Goal: Information Seeking & Learning: Learn about a topic

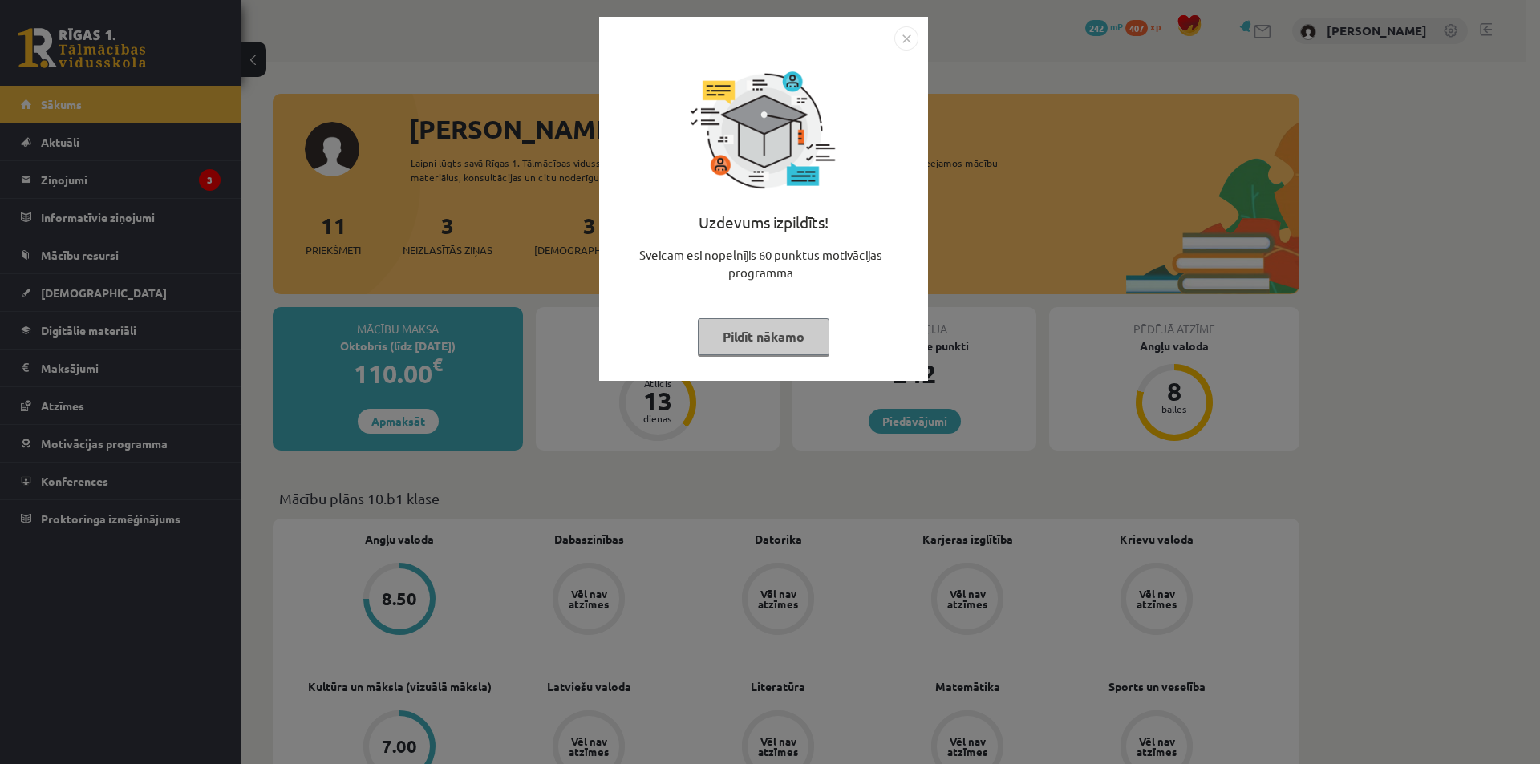
click at [907, 43] on img "Close" at bounding box center [906, 38] width 24 height 24
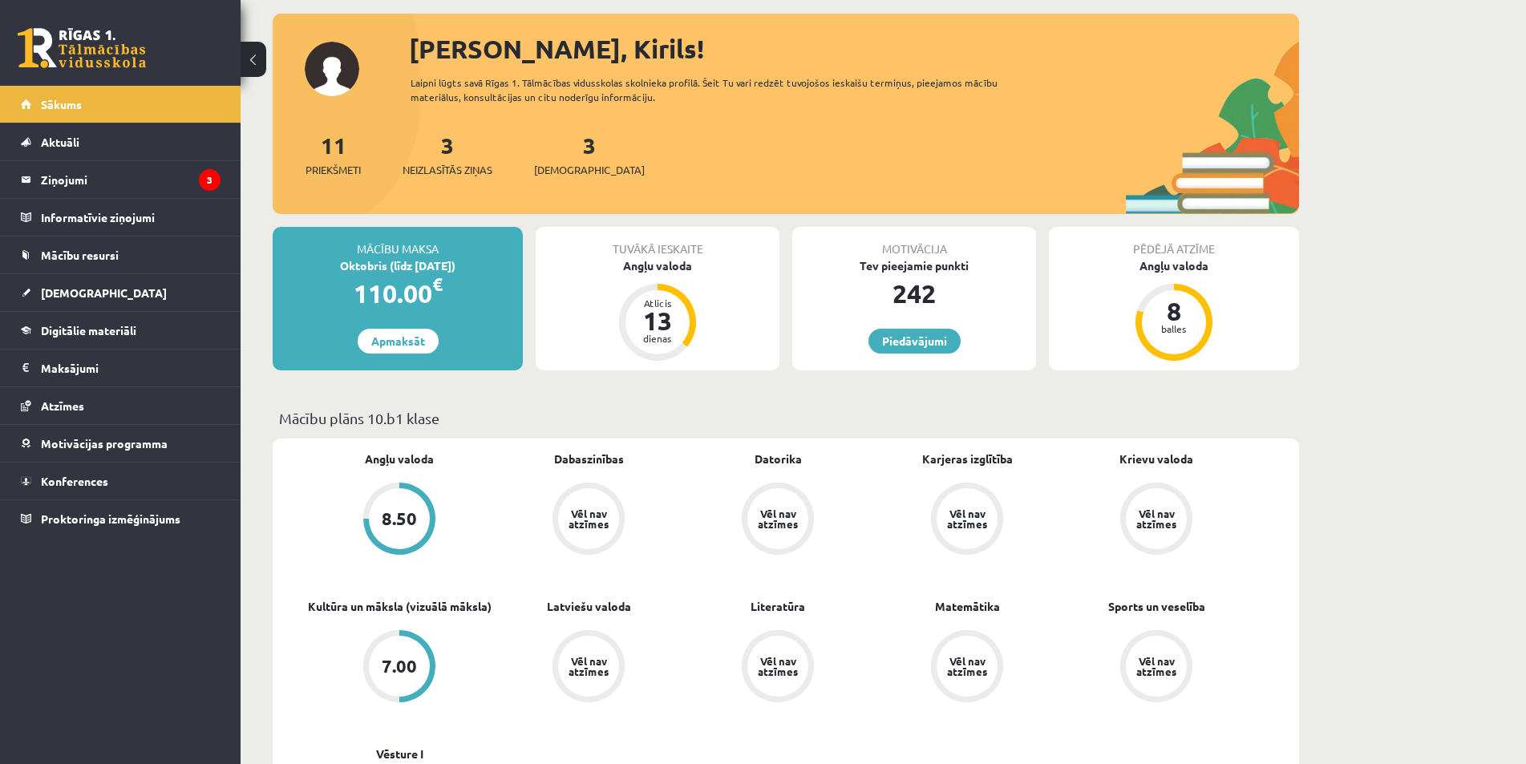
scroll to position [160, 0]
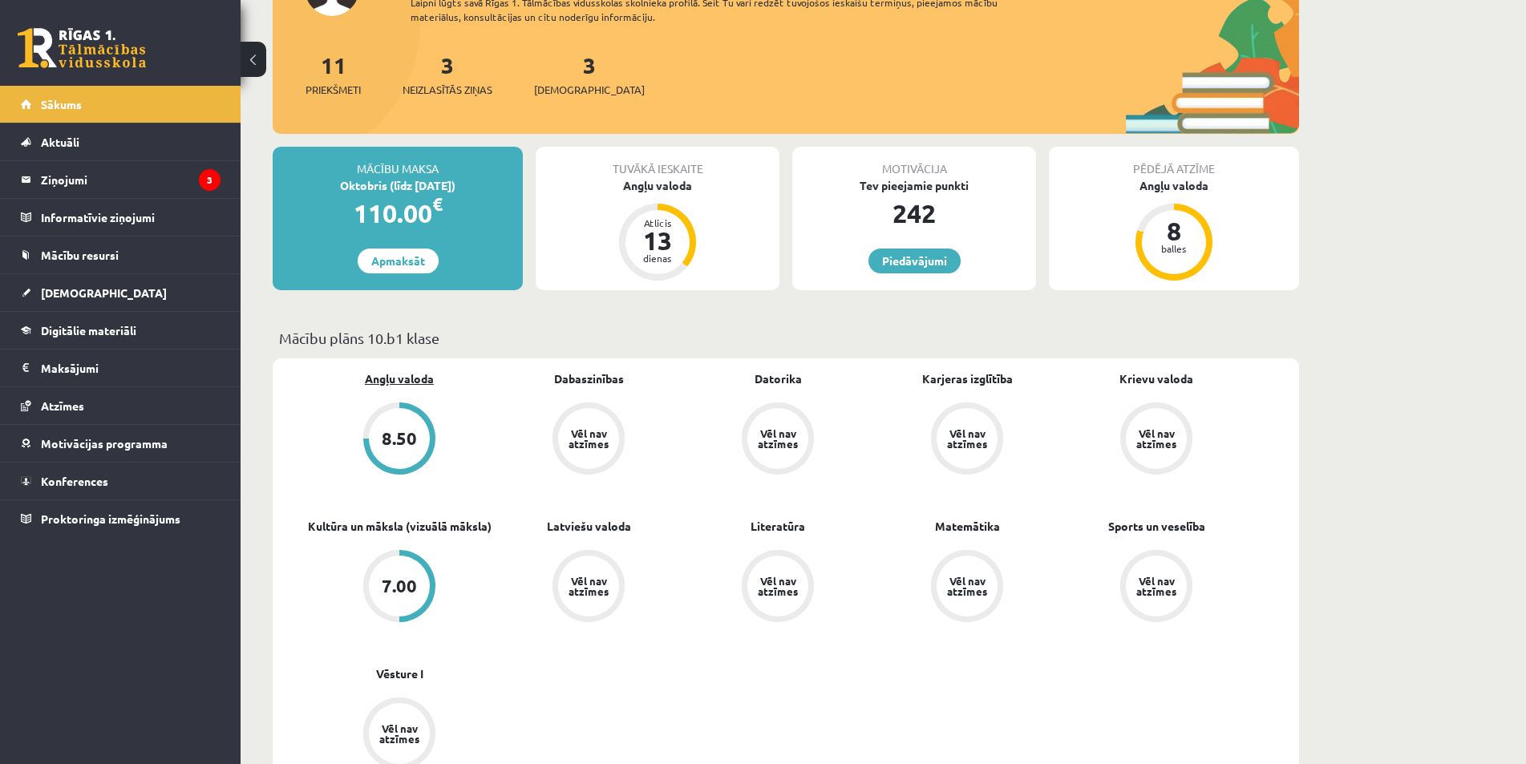
click at [403, 379] on link "Angļu valoda" at bounding box center [399, 379] width 69 height 17
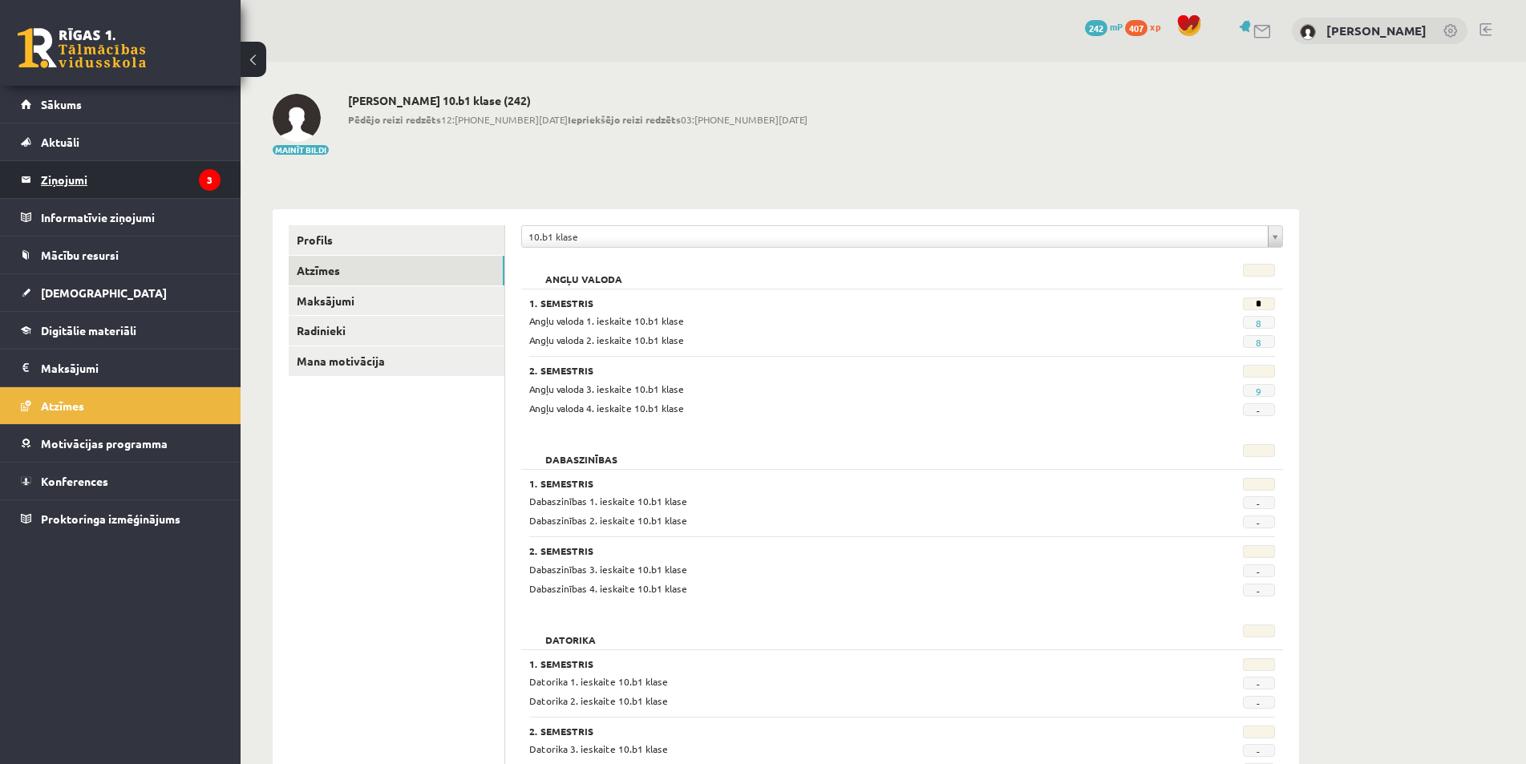
click at [130, 166] on legend "Ziņojumi 3" at bounding box center [131, 179] width 180 height 37
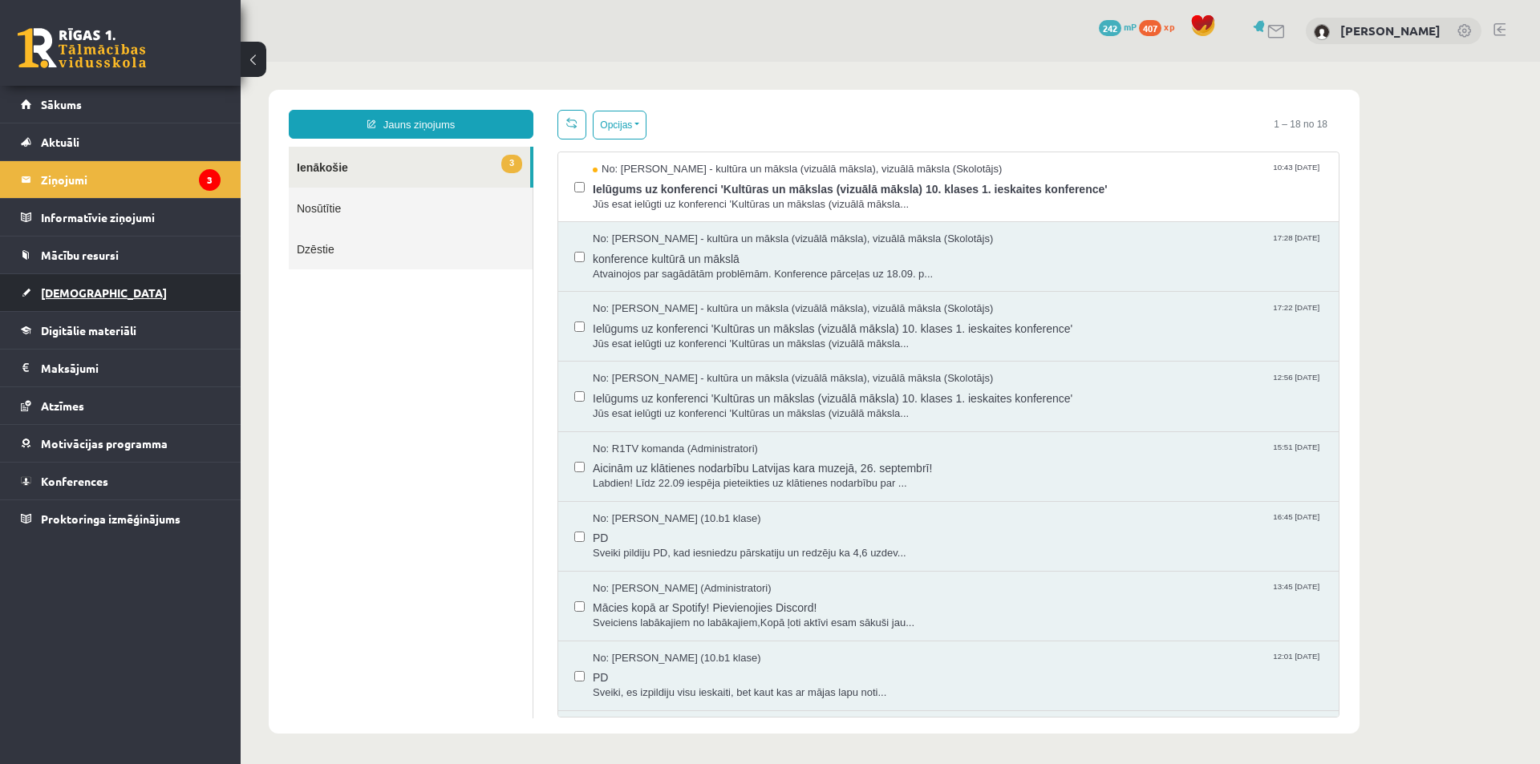
click at [78, 281] on link "[DEMOGRAPHIC_DATA]" at bounding box center [121, 292] width 200 height 37
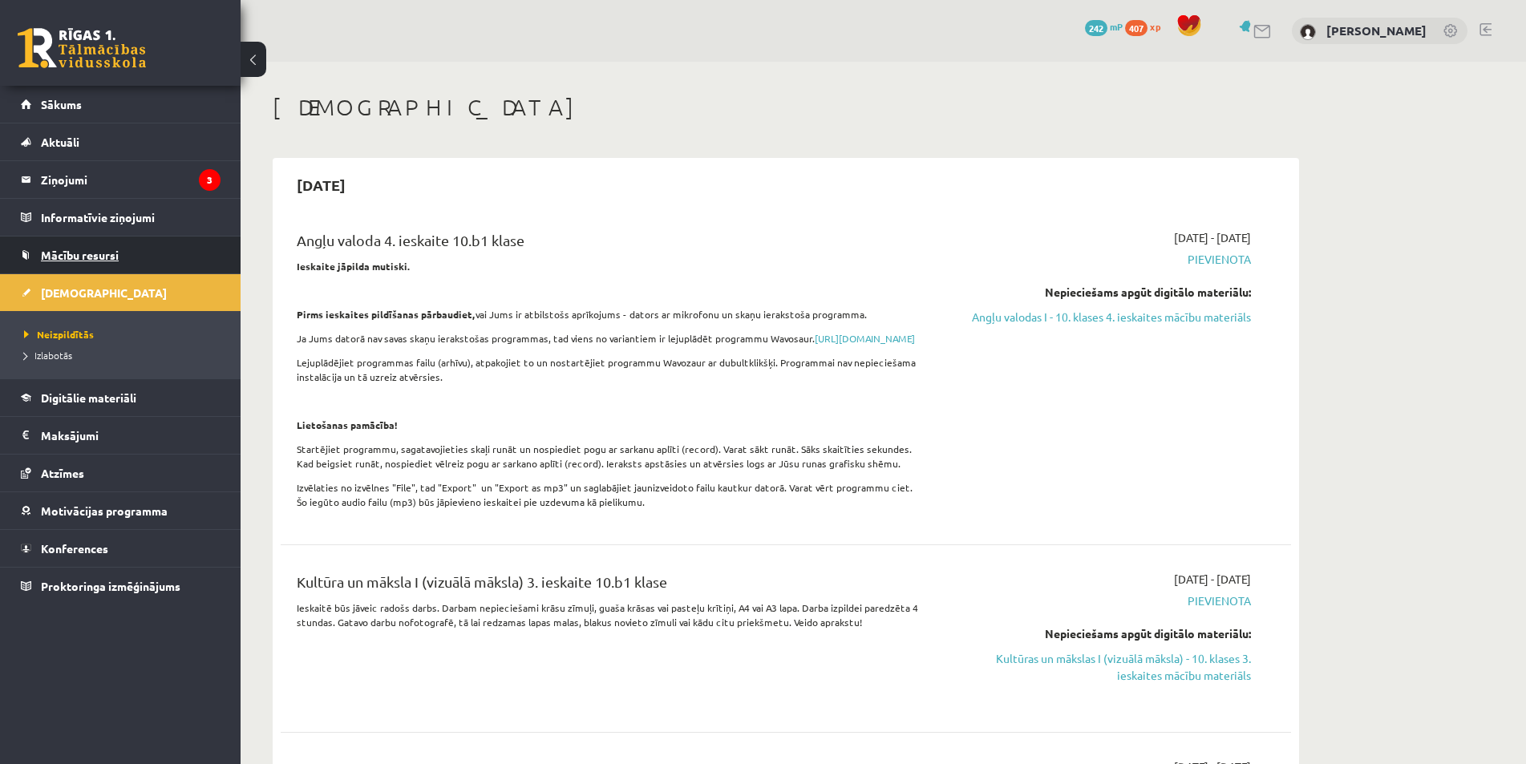
click at [99, 257] on span "Mācību resursi" at bounding box center [80, 255] width 78 height 14
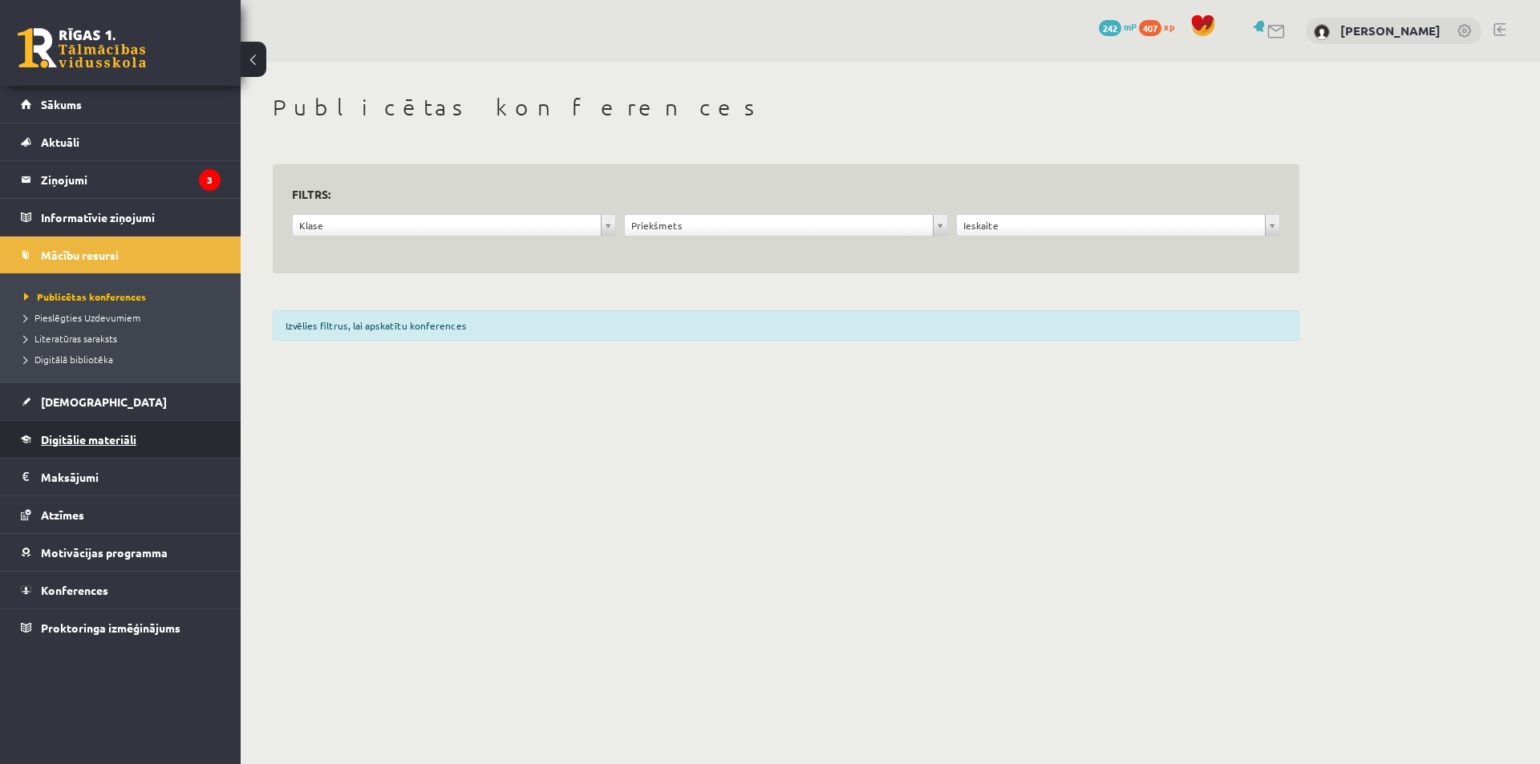
click at [105, 430] on link "Digitālie materiāli" at bounding box center [121, 439] width 200 height 37
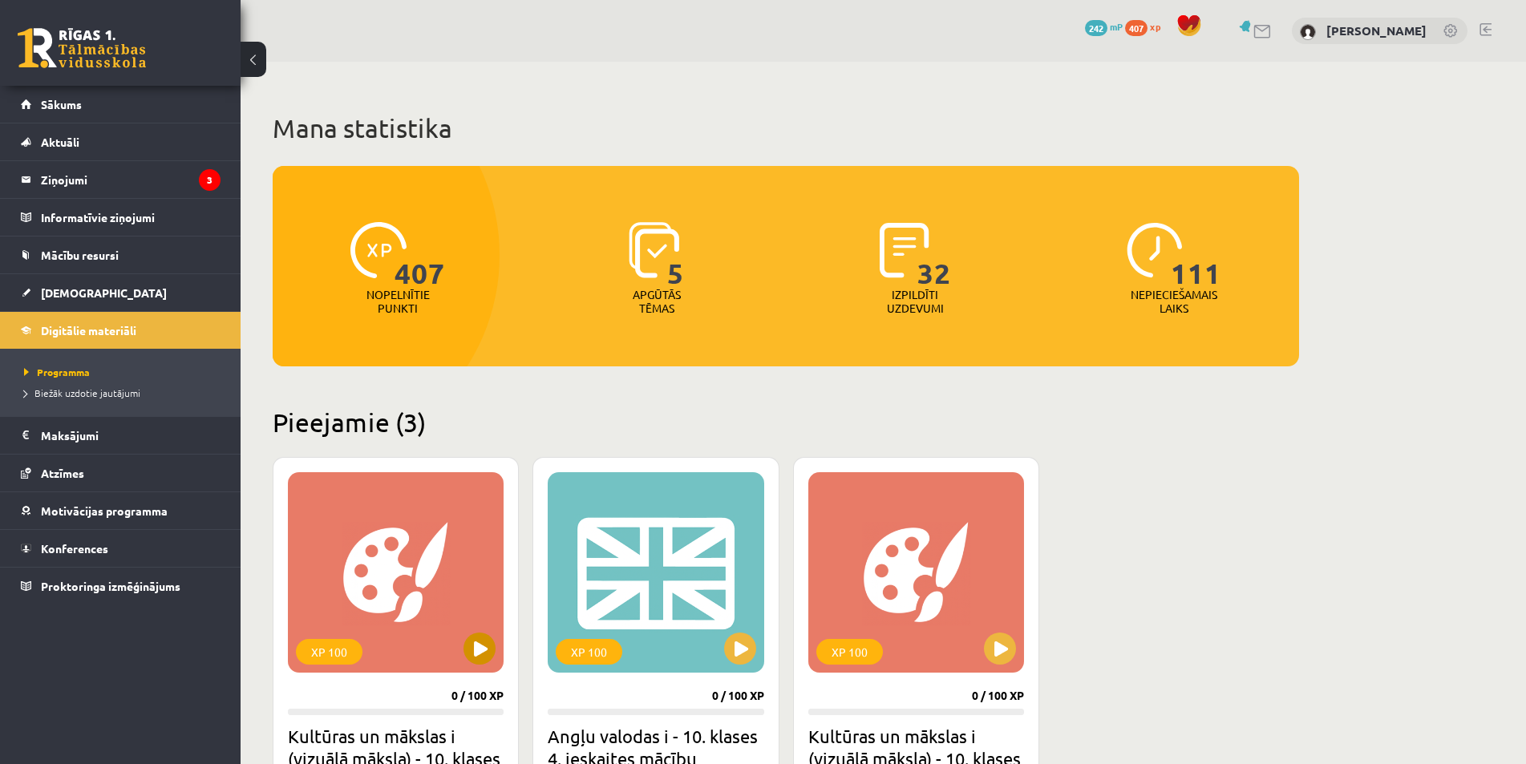
scroll to position [241, 0]
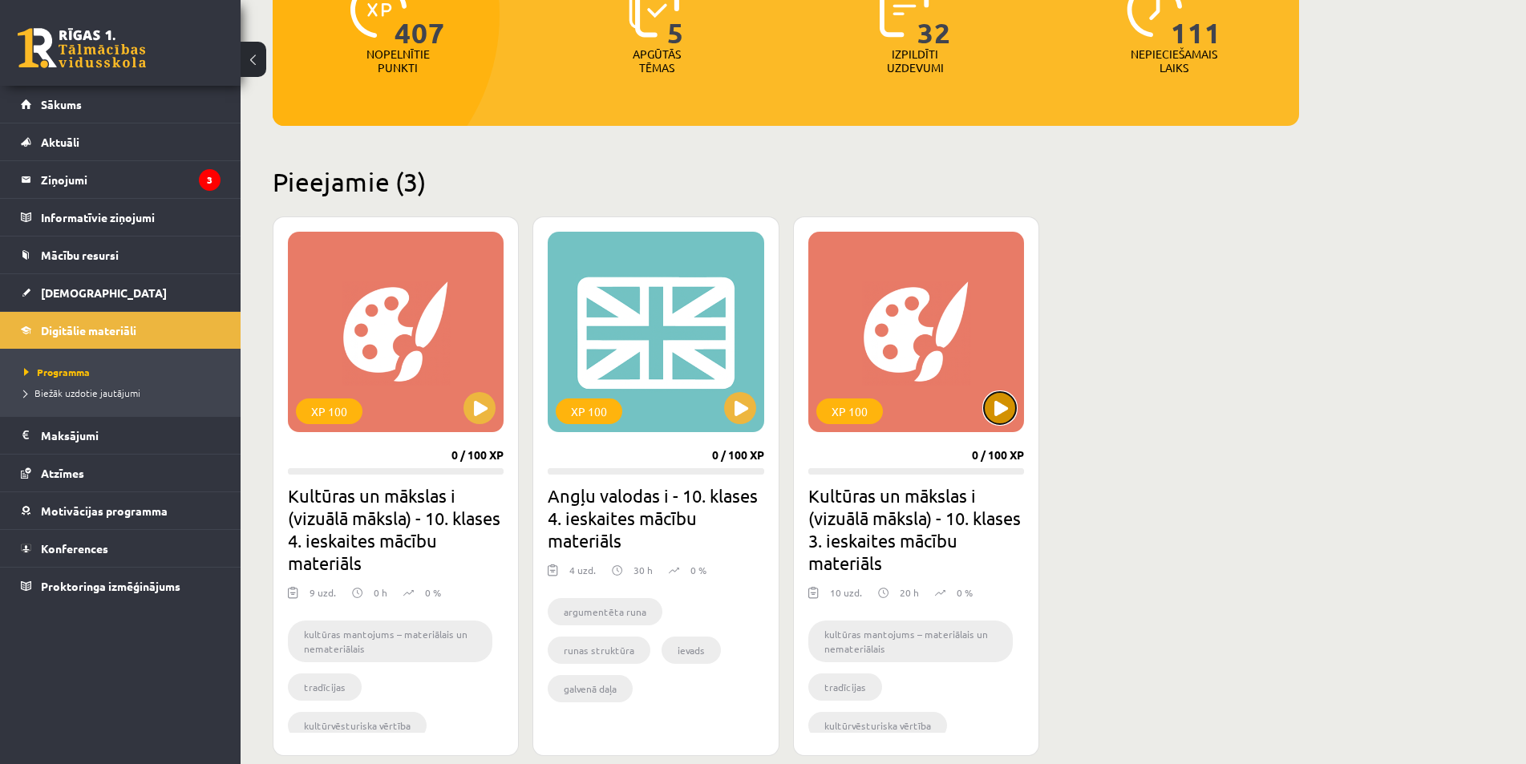
click at [997, 409] on button at bounding box center [1000, 408] width 32 height 32
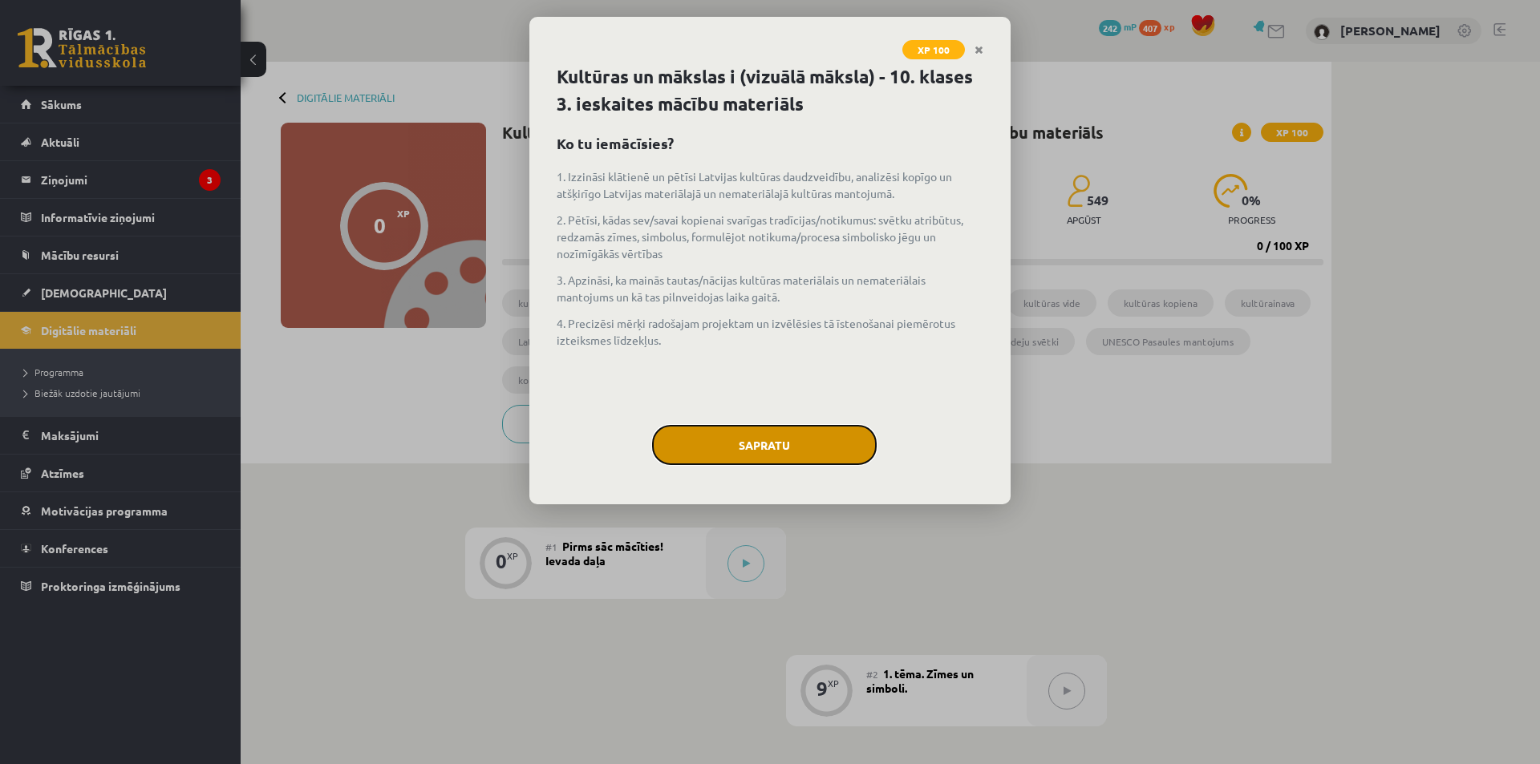
click at [794, 452] on button "Sapratu" at bounding box center [764, 445] width 225 height 40
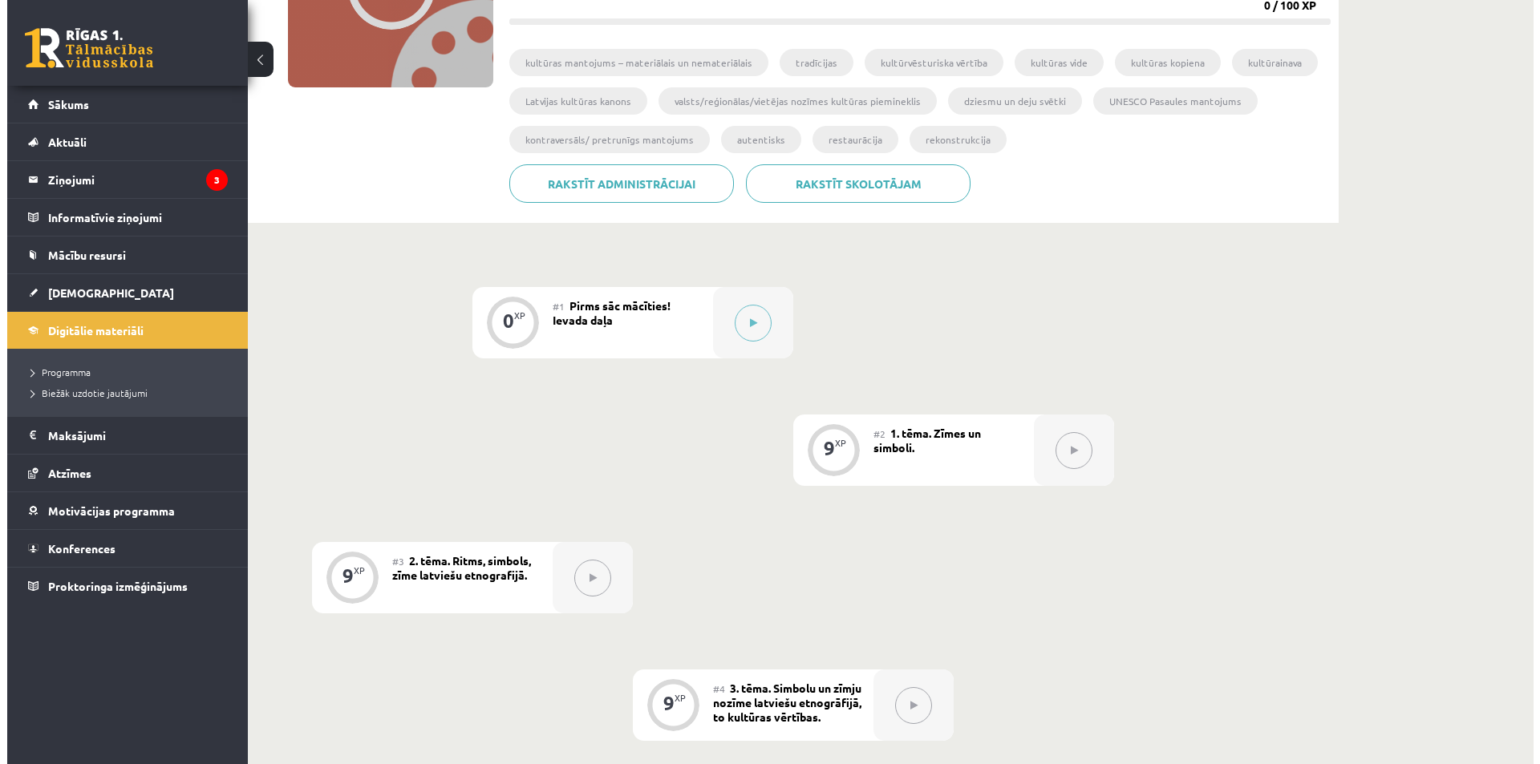
scroll to position [160, 0]
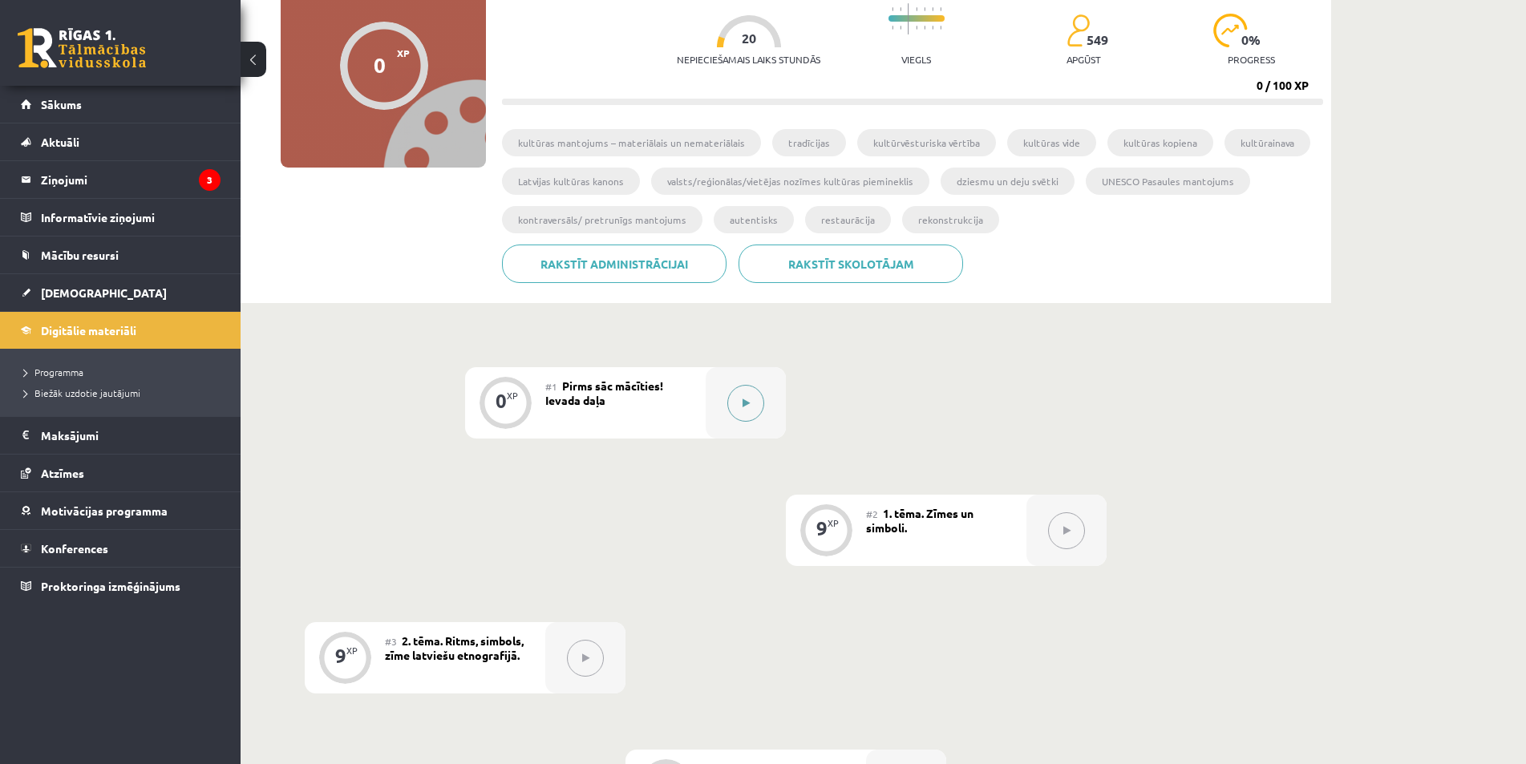
click at [743, 400] on icon at bounding box center [746, 404] width 7 height 10
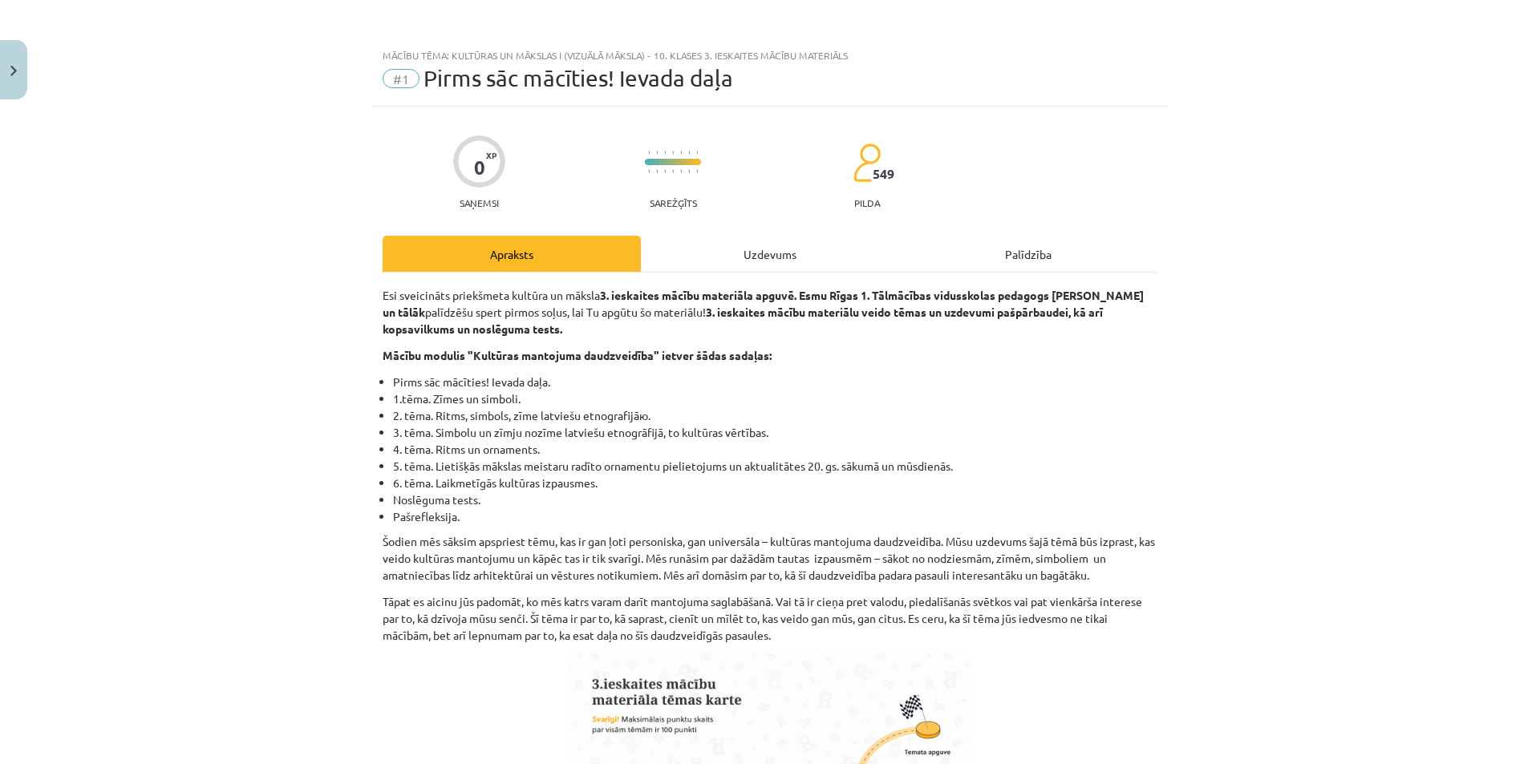
click at [787, 257] on div "Uzdevums" at bounding box center [770, 254] width 258 height 36
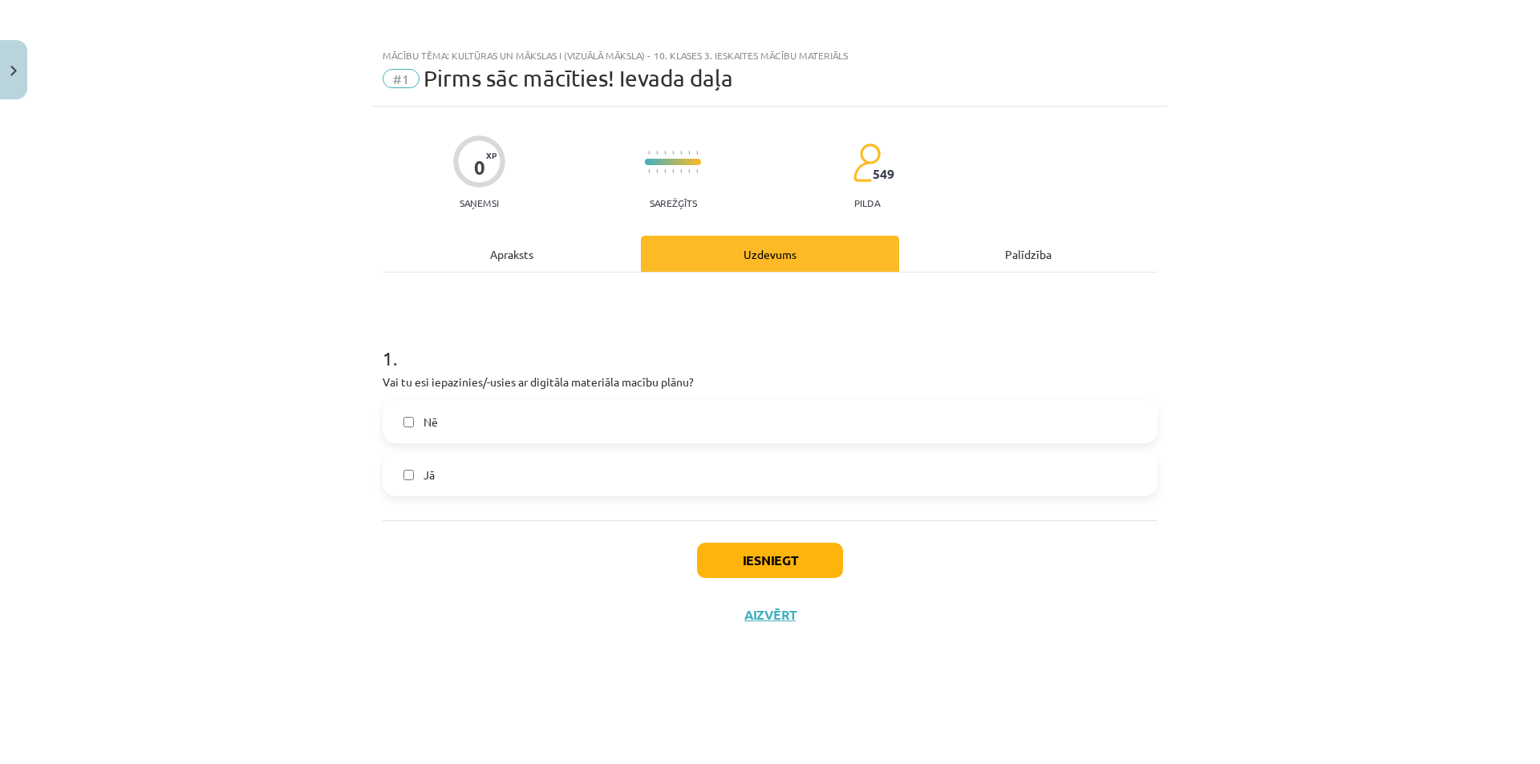
click at [554, 248] on div "Apraksts" at bounding box center [512, 254] width 258 height 36
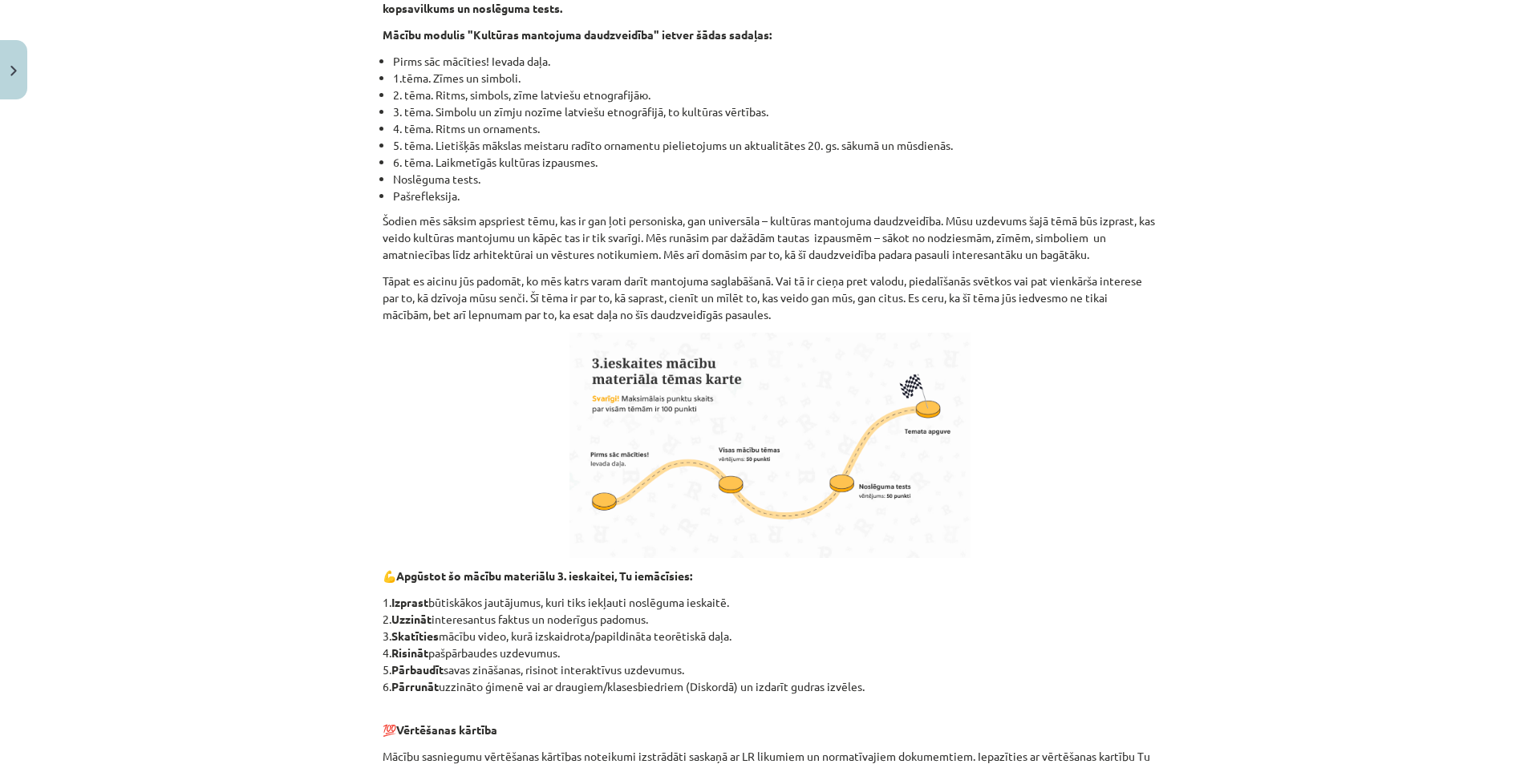
scroll to position [722, 0]
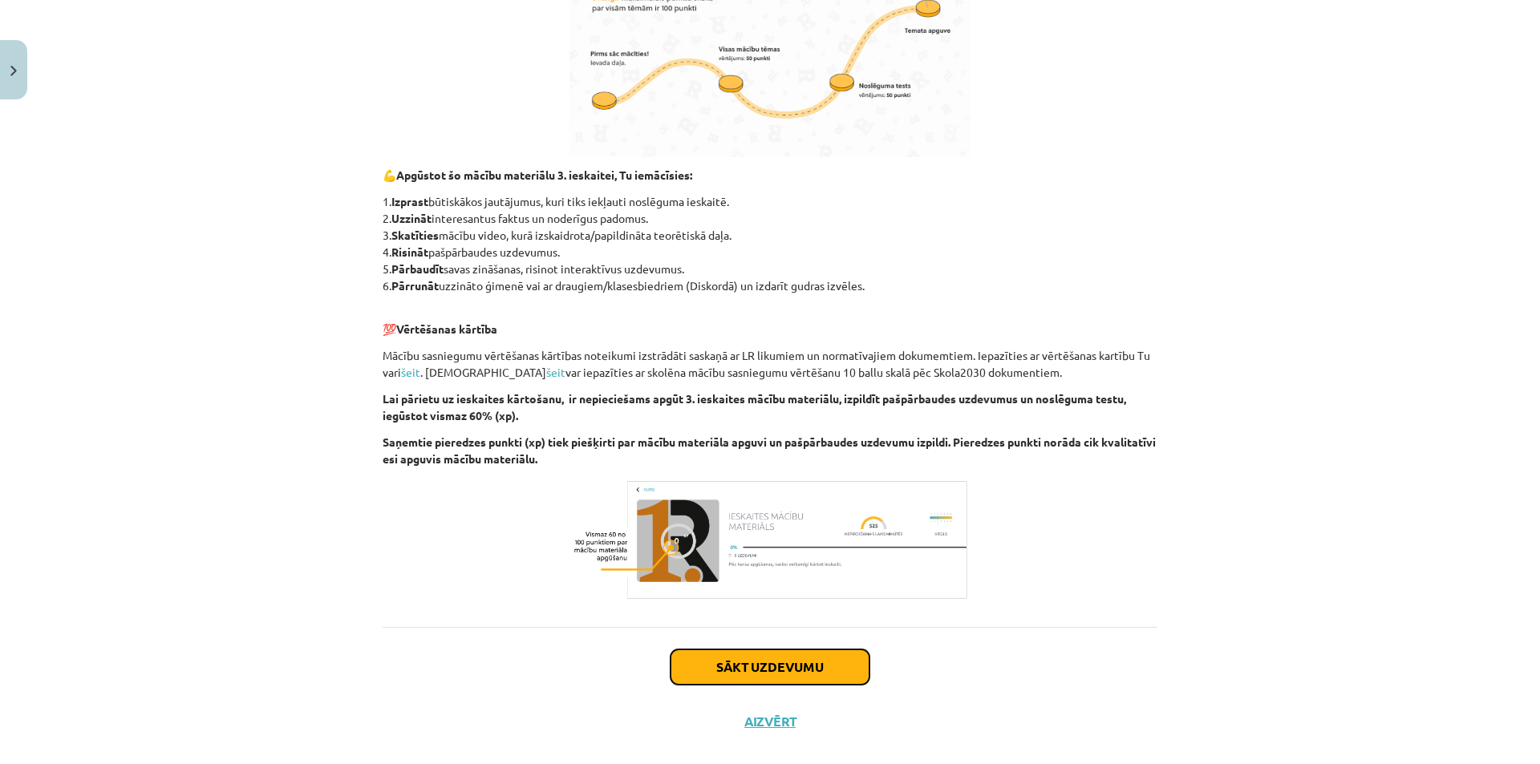
click at [776, 664] on button "Sākt uzdevumu" at bounding box center [769, 667] width 199 height 35
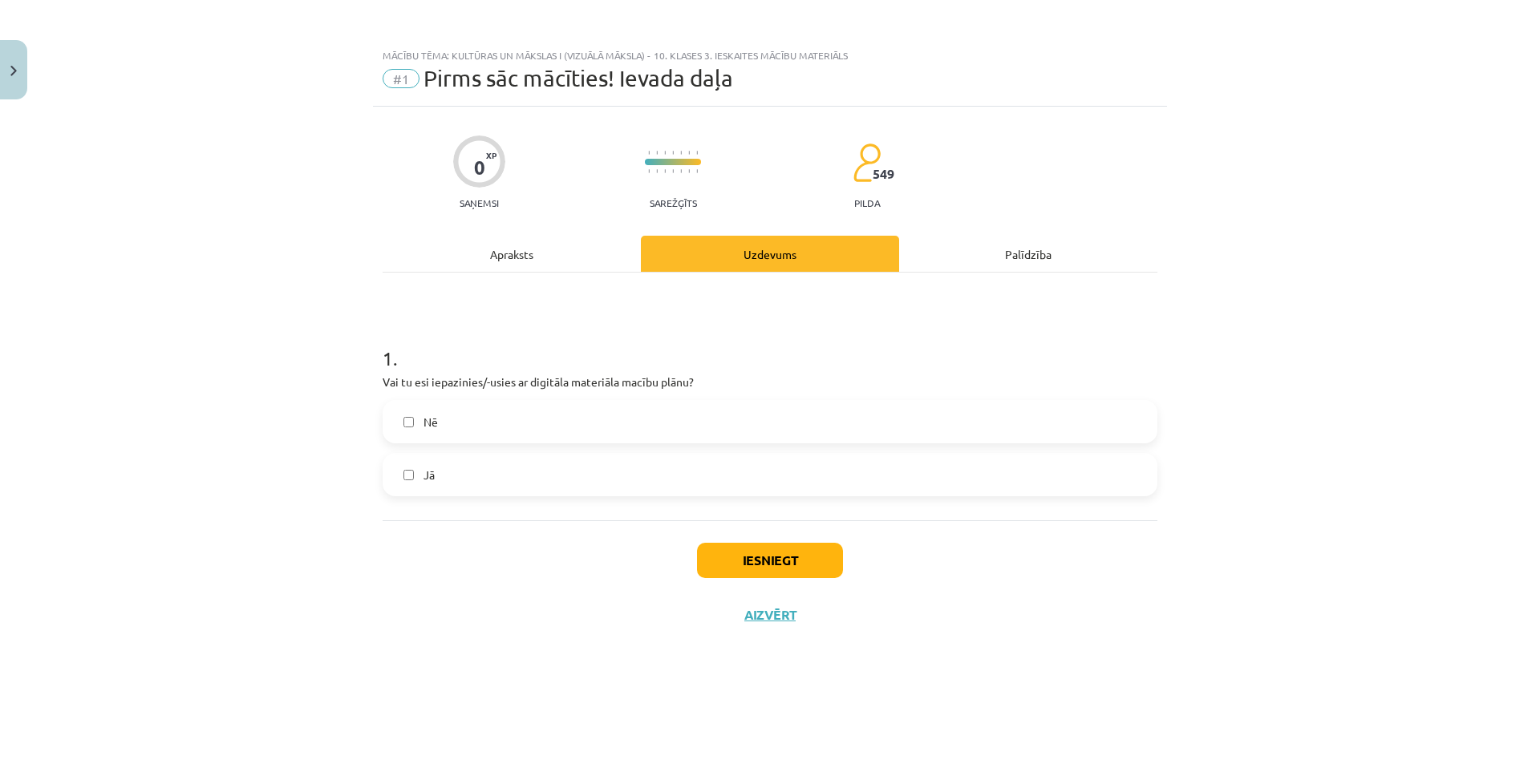
click at [582, 419] on label "Nē" at bounding box center [769, 422] width 771 height 40
click at [513, 488] on label "Jā" at bounding box center [769, 475] width 771 height 40
drag, startPoint x: 422, startPoint y: 419, endPoint x: 550, endPoint y: 468, distance: 137.0
click at [422, 419] on label "Nē" at bounding box center [769, 422] width 771 height 40
click at [747, 553] on button "Iesniegt" at bounding box center [770, 560] width 146 height 35
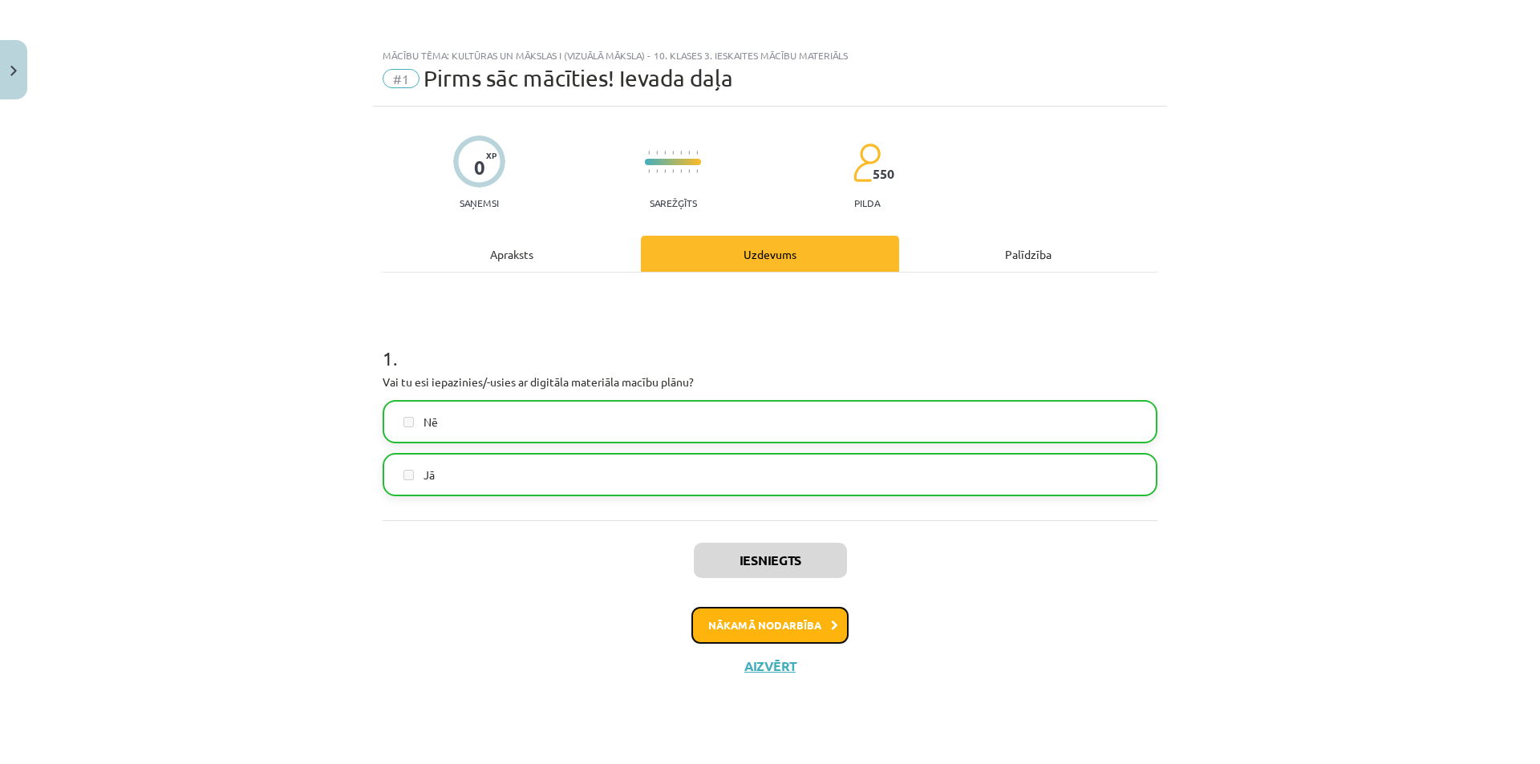
click at [796, 628] on button "Nākamā nodarbība" at bounding box center [769, 625] width 157 height 37
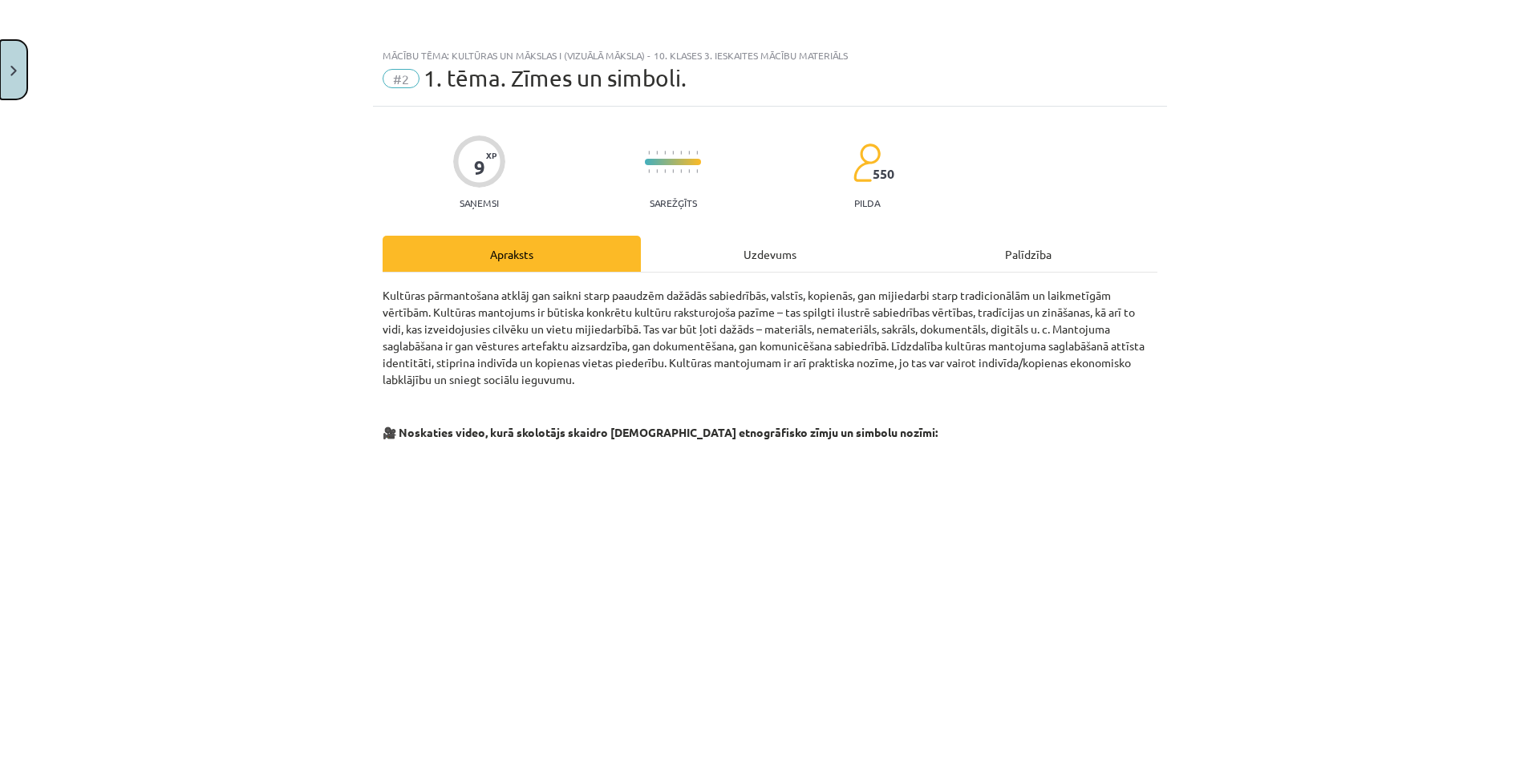
click at [19, 87] on button "Close" at bounding box center [13, 69] width 27 height 59
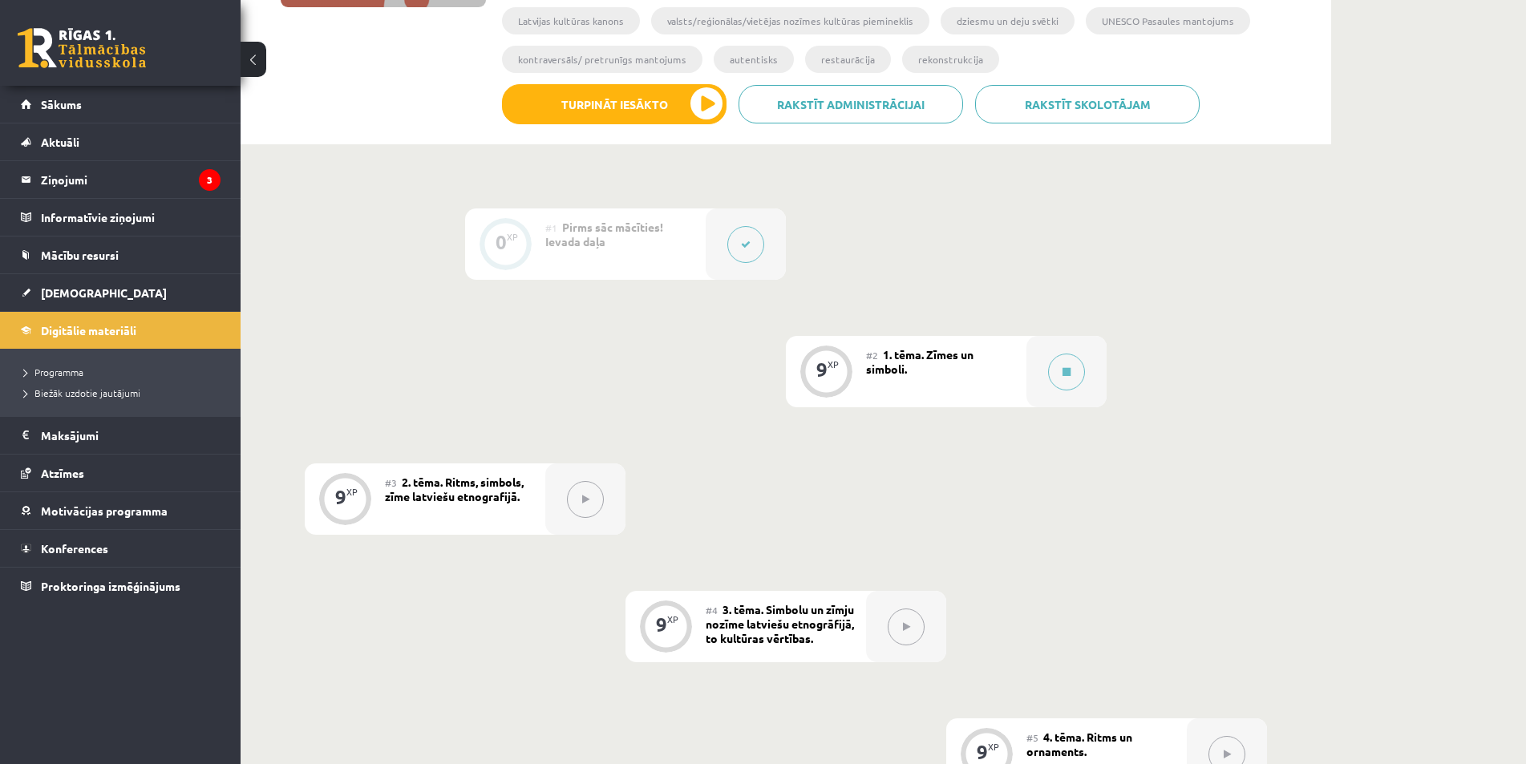
scroll to position [160, 0]
